Goal: Task Accomplishment & Management: Use online tool/utility

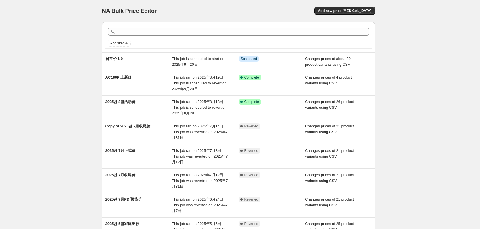
click at [34, 89] on div "NA Bulk Price Editor. This page is ready NA Bulk Price Editor Add new price [ME…" at bounding box center [238, 174] width 477 height 348
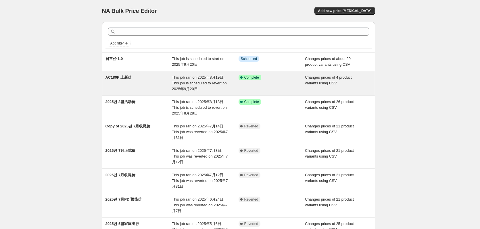
click at [123, 77] on span "AC180P 上新价" at bounding box center [118, 77] width 26 height 4
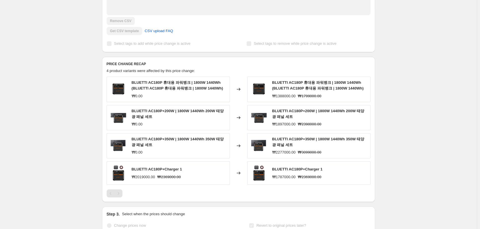
scroll to position [201, 0]
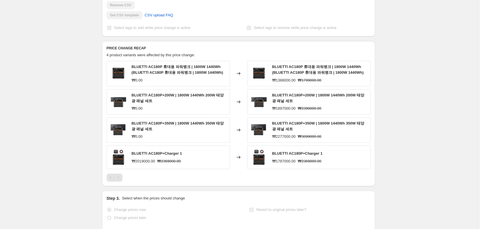
click at [421, 126] on div "AC180P 上新价. This page is ready AC180P 上新价 Success Complete Complete Price rever…" at bounding box center [238, 85] width 477 height 572
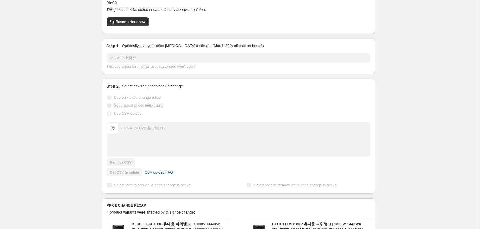
scroll to position [0, 0]
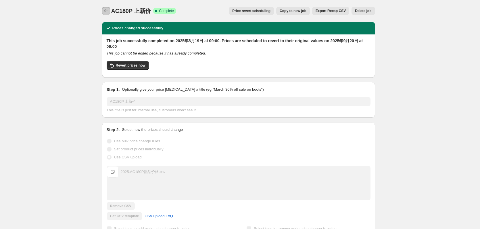
click at [109, 10] on icon "Price change jobs" at bounding box center [106, 11] width 6 height 6
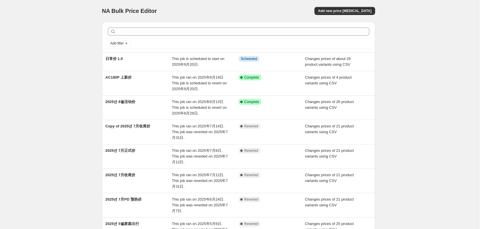
click at [203, 1] on div "NA Bulk Price Editor. This page is ready NA Bulk Price Editor Add new price [ME…" at bounding box center [238, 11] width 273 height 22
click at [416, 4] on div "NA Bulk Price Editor. This page is ready NA Bulk Price Editor Add new price [ME…" at bounding box center [238, 174] width 477 height 348
